Goal: Information Seeking & Learning: Learn about a topic

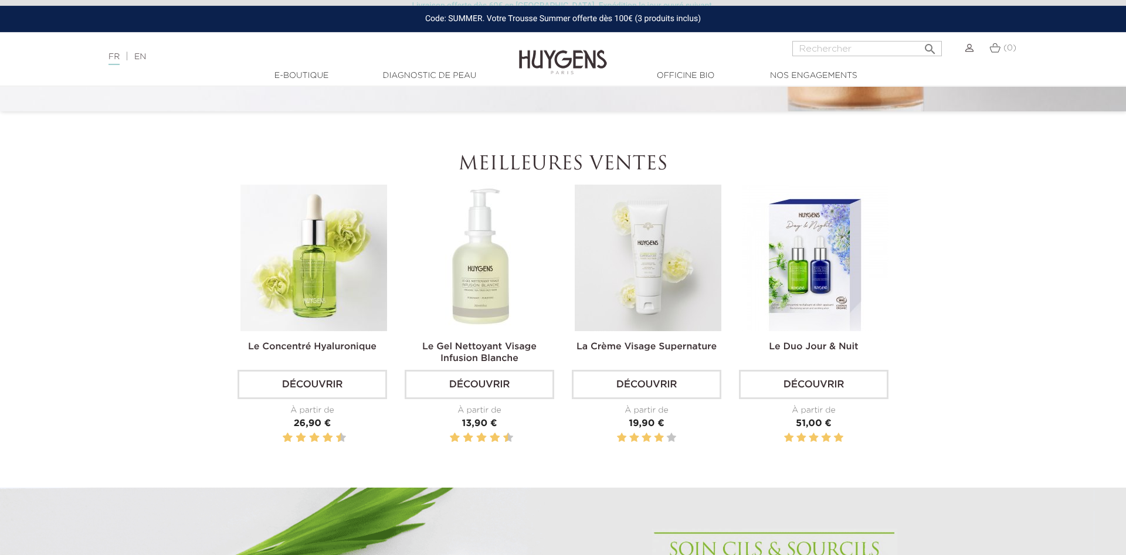
scroll to position [419, 0]
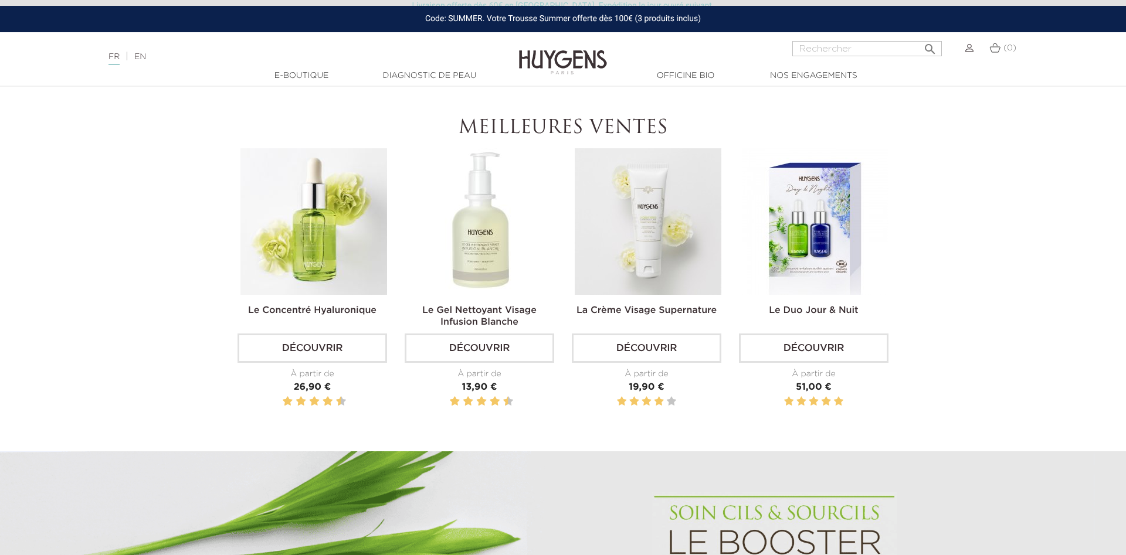
click at [816, 225] on img at bounding box center [815, 221] width 147 height 147
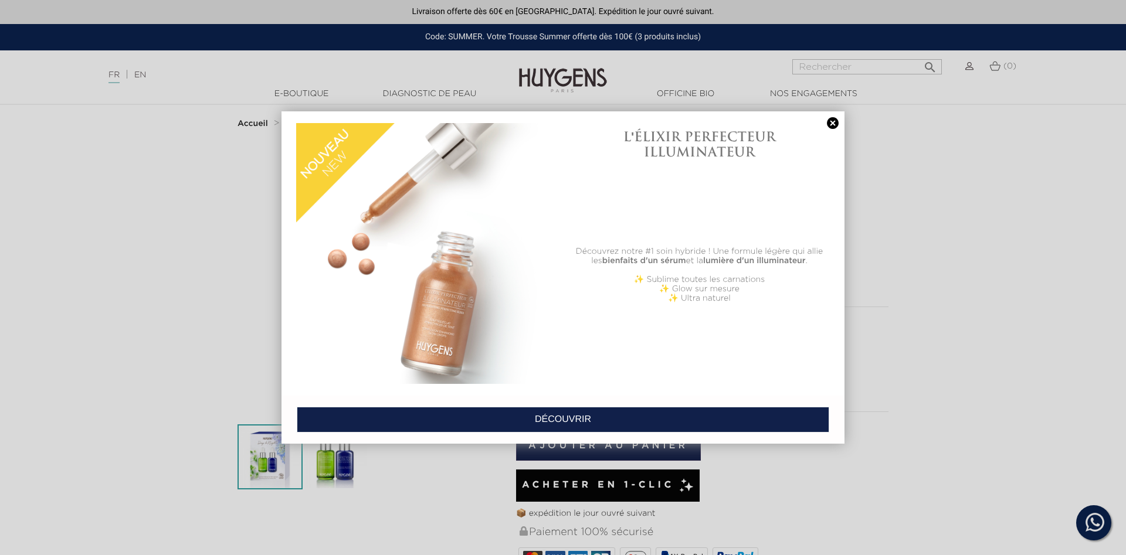
click at [831, 122] on link at bounding box center [832, 123] width 16 height 12
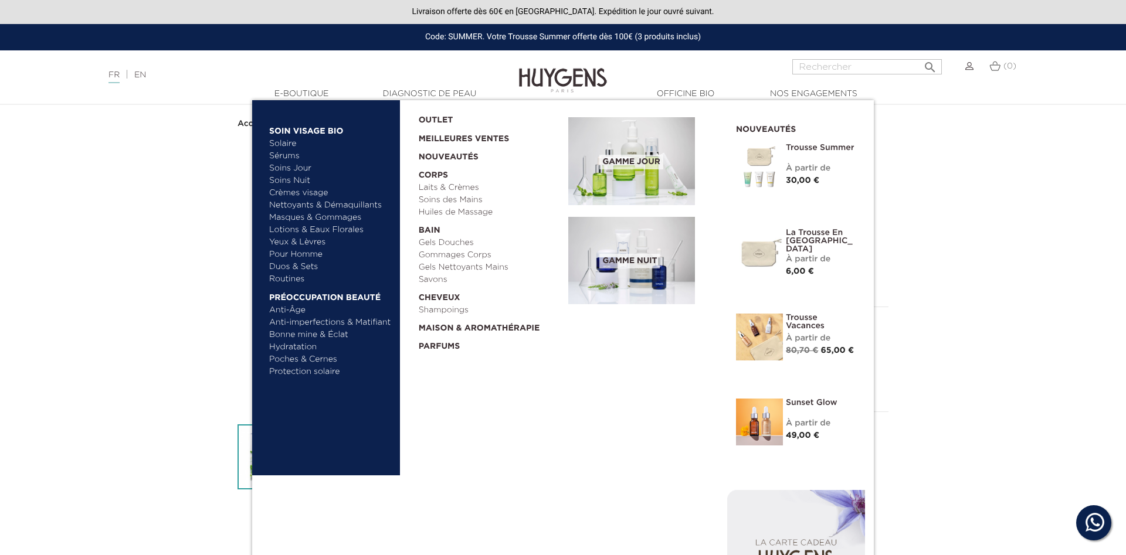
click at [306, 191] on link "Crèmes visage" at bounding box center [330, 193] width 123 height 12
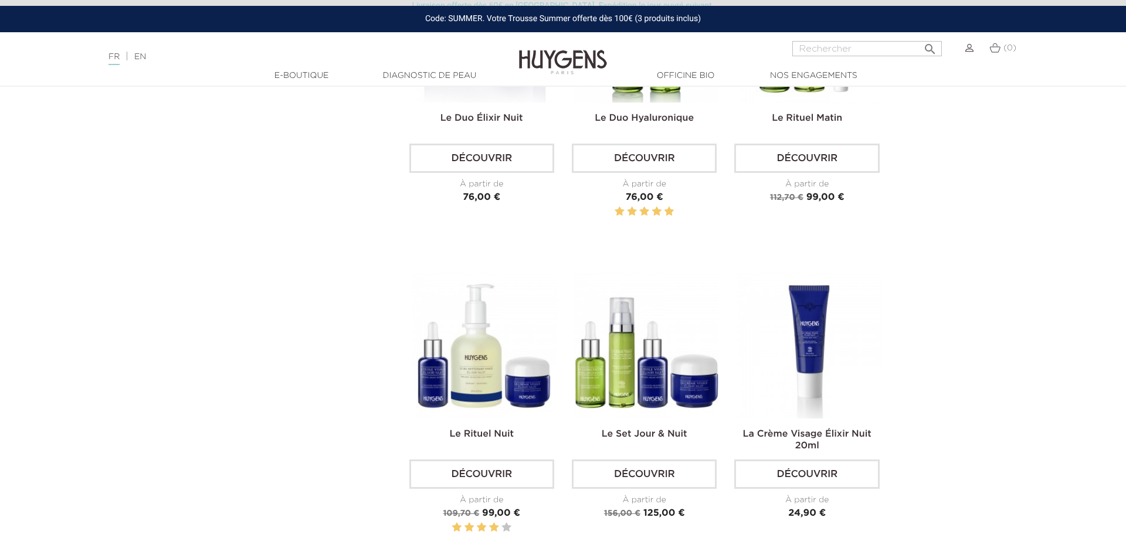
scroll to position [1734, 0]
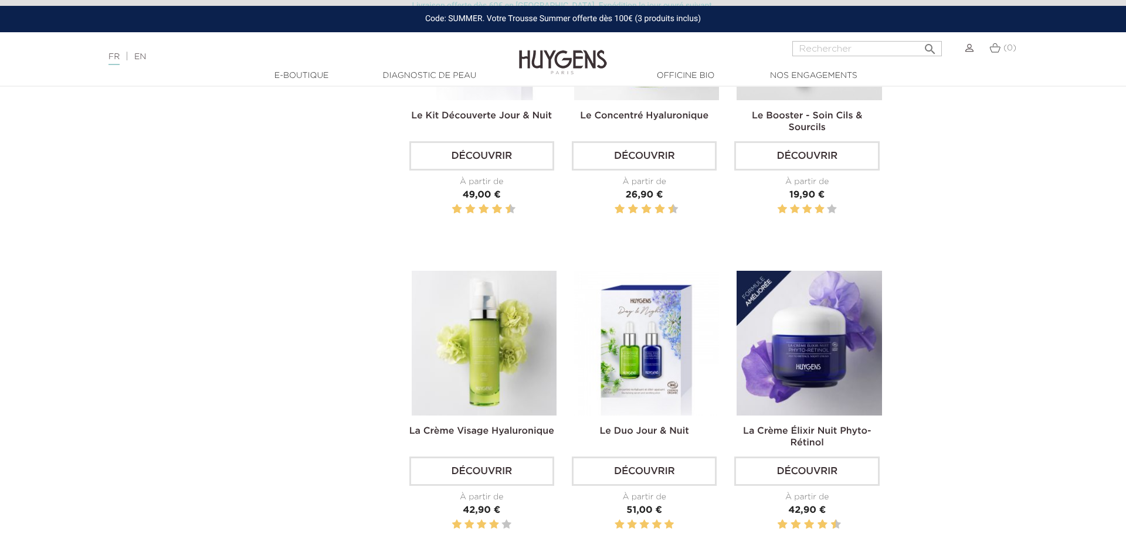
scroll to position [120, 0]
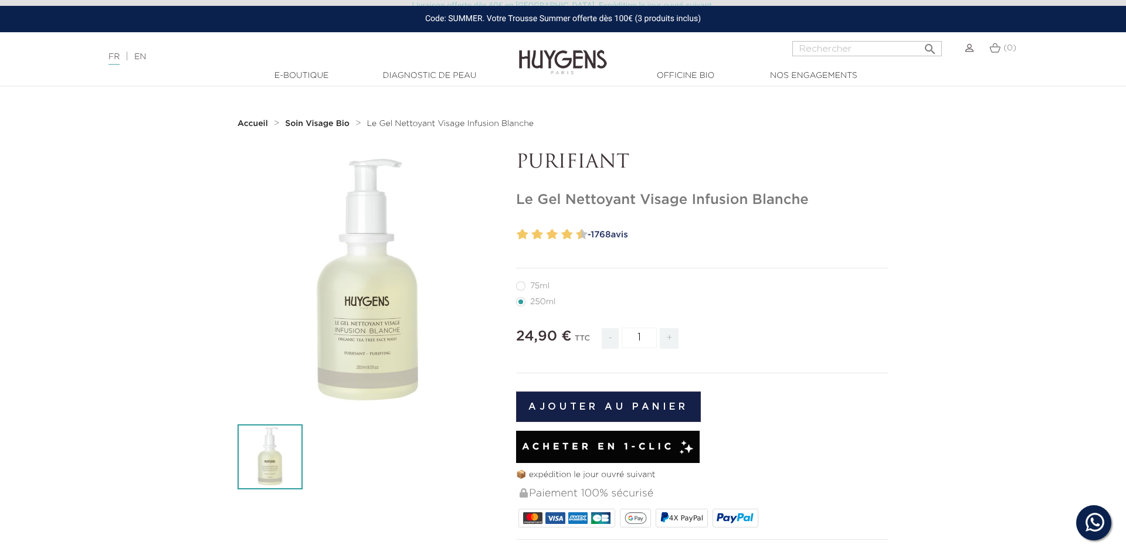
scroll to position [239, 0]
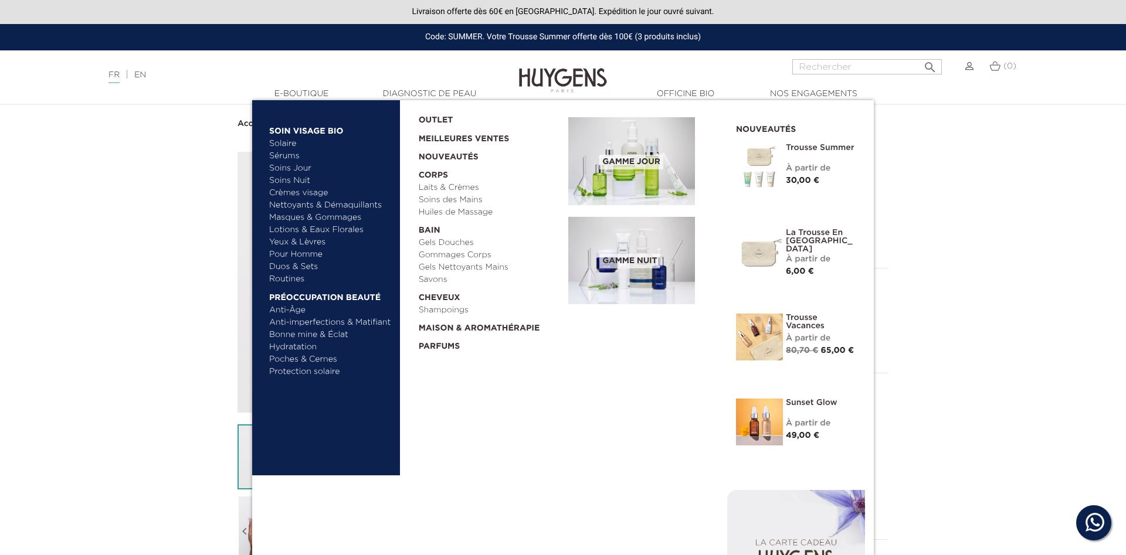
click at [298, 242] on link "Yeux & Lèvres" at bounding box center [330, 242] width 123 height 12
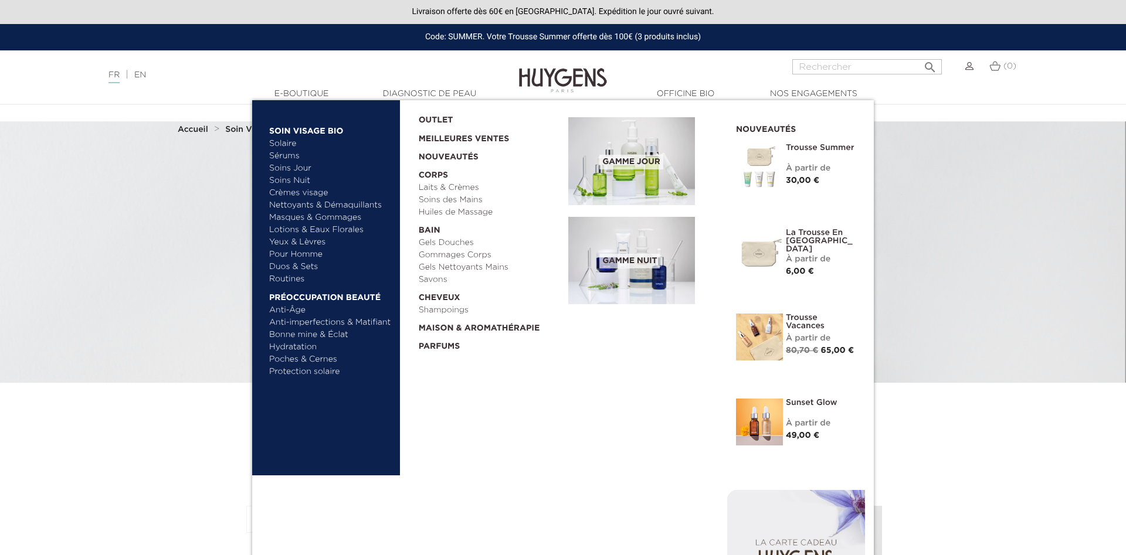
click at [318, 203] on link "Nettoyants & Démaquillants" at bounding box center [330, 205] width 123 height 12
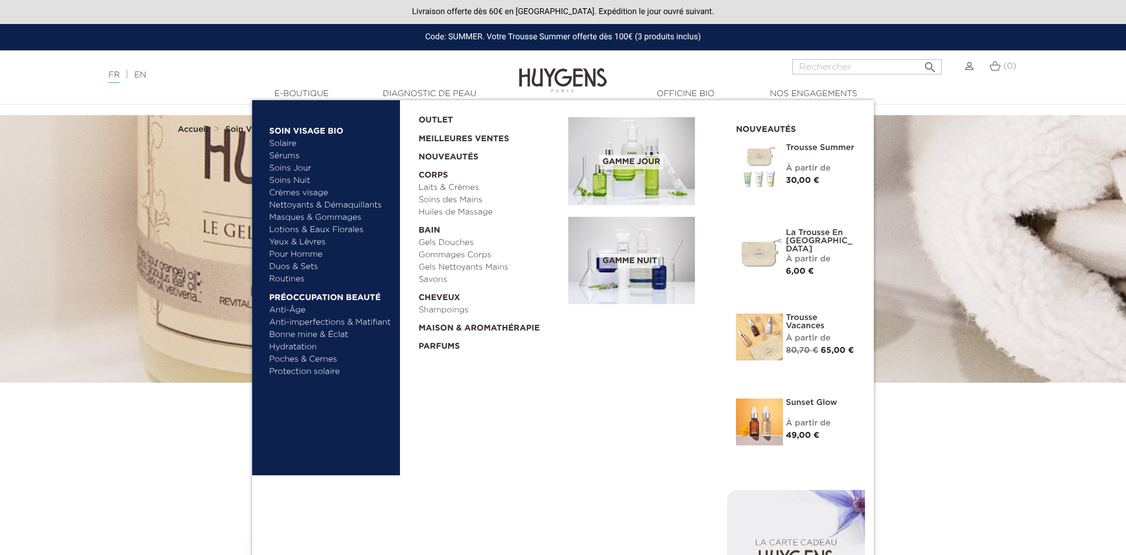
click at [308, 192] on link "Crèmes visage" at bounding box center [330, 193] width 123 height 12
